Goal: Transaction & Acquisition: Book appointment/travel/reservation

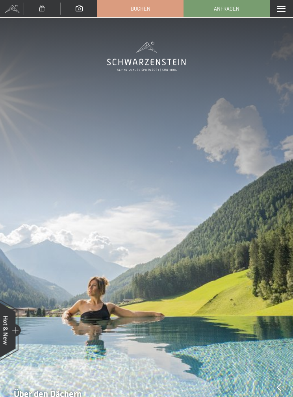
click at [286, 7] on div "Menü" at bounding box center [280, 8] width 23 height 17
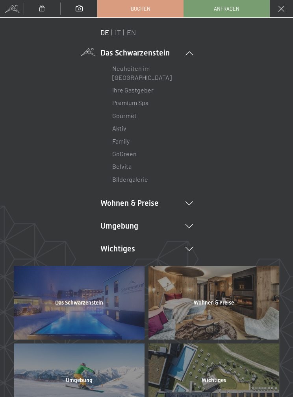
click at [120, 129] on link "Aktiv" at bounding box center [119, 127] width 14 height 7
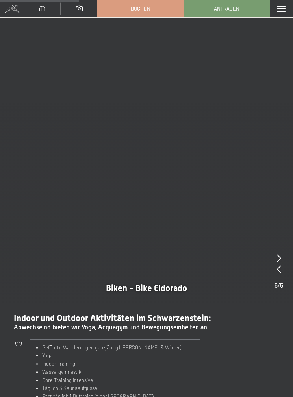
scroll to position [569, 0]
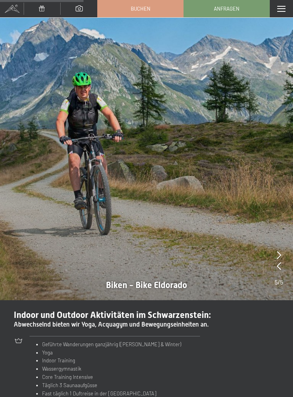
click at [277, 251] on icon at bounding box center [278, 255] width 4 height 8
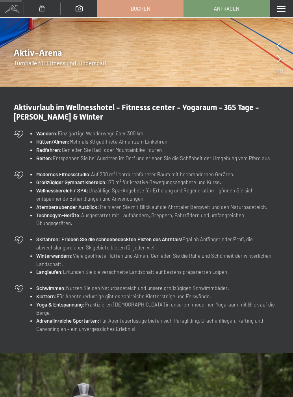
scroll to position [150, 0]
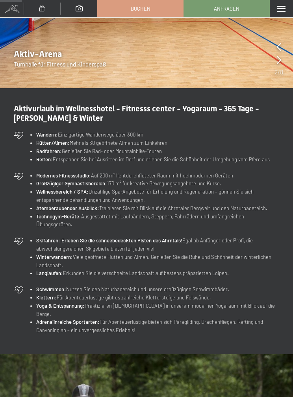
click at [147, 10] on span "Buchen" at bounding box center [141, 8] width 20 height 7
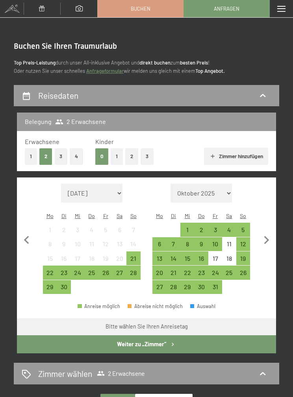
click at [272, 233] on icon "button" at bounding box center [266, 240] width 17 height 17
select select "[DATE]"
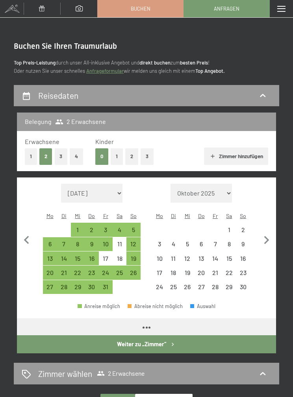
click at [272, 233] on icon "button" at bounding box center [266, 240] width 17 height 17
select select "2025-11-01"
select select "2025-12-01"
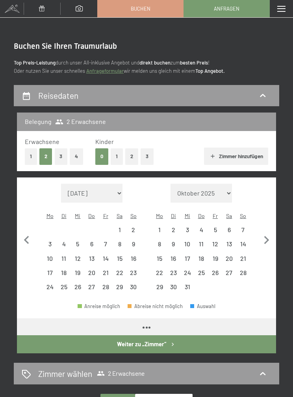
select select "2025-11-01"
select select "2025-12-01"
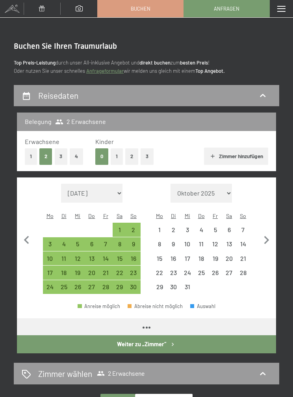
select select "2025-11-01"
select select "2025-12-01"
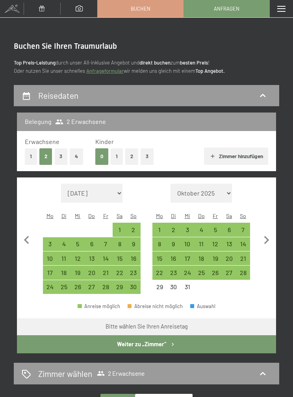
click at [248, 255] on div "21" at bounding box center [243, 261] width 12 height 12
select select "2025-11-01"
select select "2025-12-01"
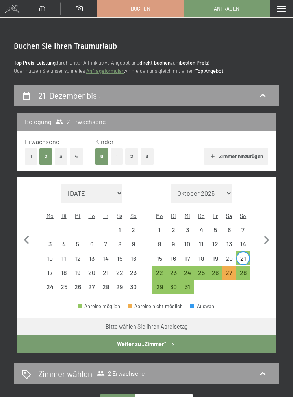
click at [247, 266] on div "28" at bounding box center [243, 272] width 12 height 12
select select "2025-11-01"
select select "2025-12-01"
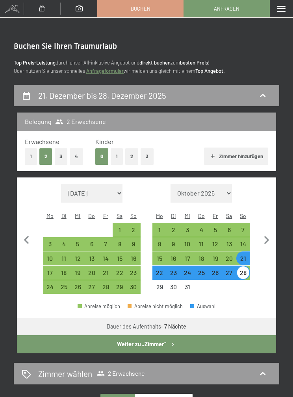
click at [162, 335] on button "Weiter zu „Zimmer“" at bounding box center [146, 344] width 259 height 18
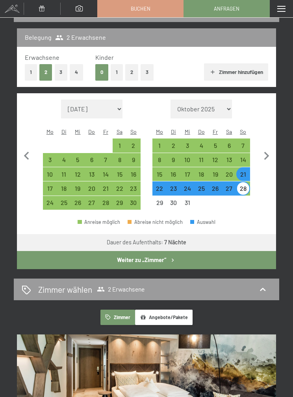
select select "2025-11-01"
select select "2025-12-01"
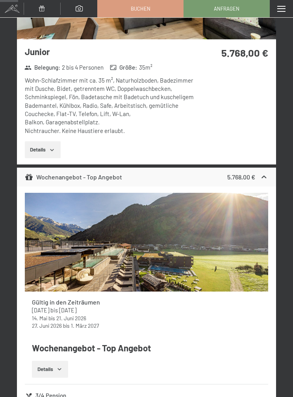
scroll to position [236, 0]
click at [55, 147] on icon "button" at bounding box center [52, 150] width 6 height 6
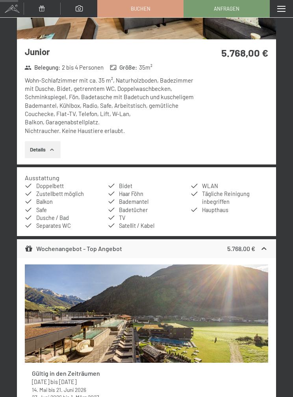
click at [59, 146] on button "Details" at bounding box center [43, 149] width 36 height 17
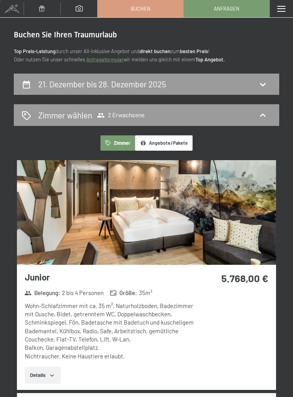
scroll to position [0, 0]
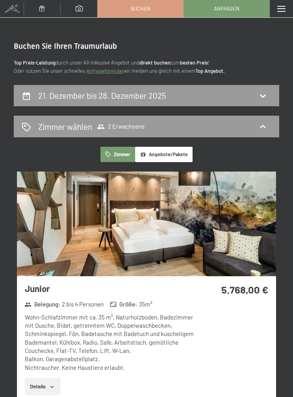
click at [173, 153] on button "Angebote/Pakete" at bounding box center [163, 154] width 57 height 15
